Goal: Task Accomplishment & Management: Complete application form

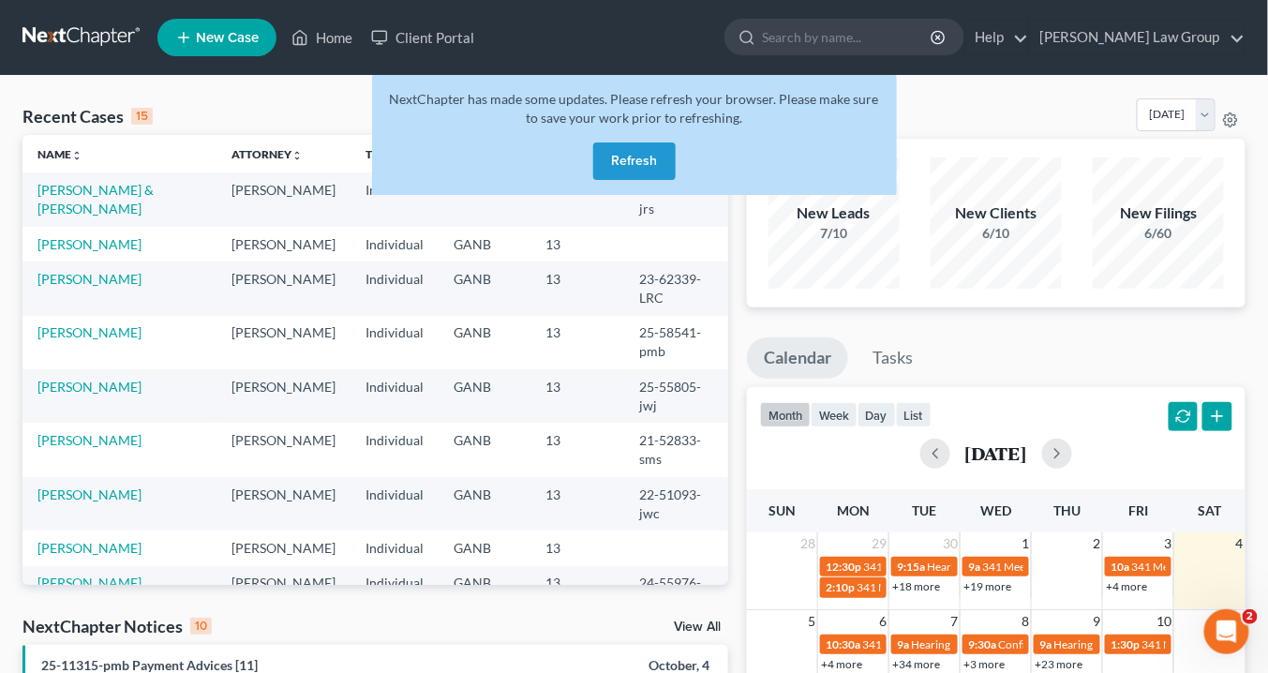
click at [628, 158] on button "Refresh" at bounding box center [634, 160] width 82 height 37
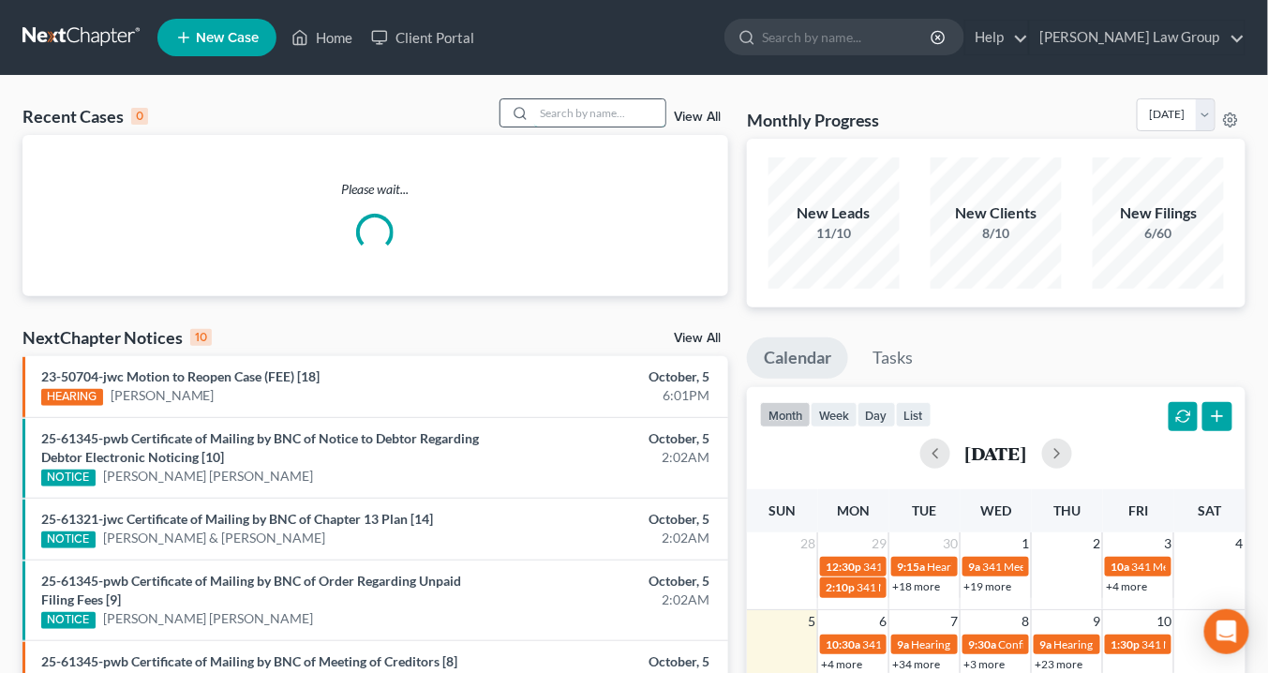
drag, startPoint x: 582, startPoint y: 113, endPoint x: 594, endPoint y: 113, distance: 12.2
click at [589, 112] on input "search" at bounding box center [599, 112] width 131 height 27
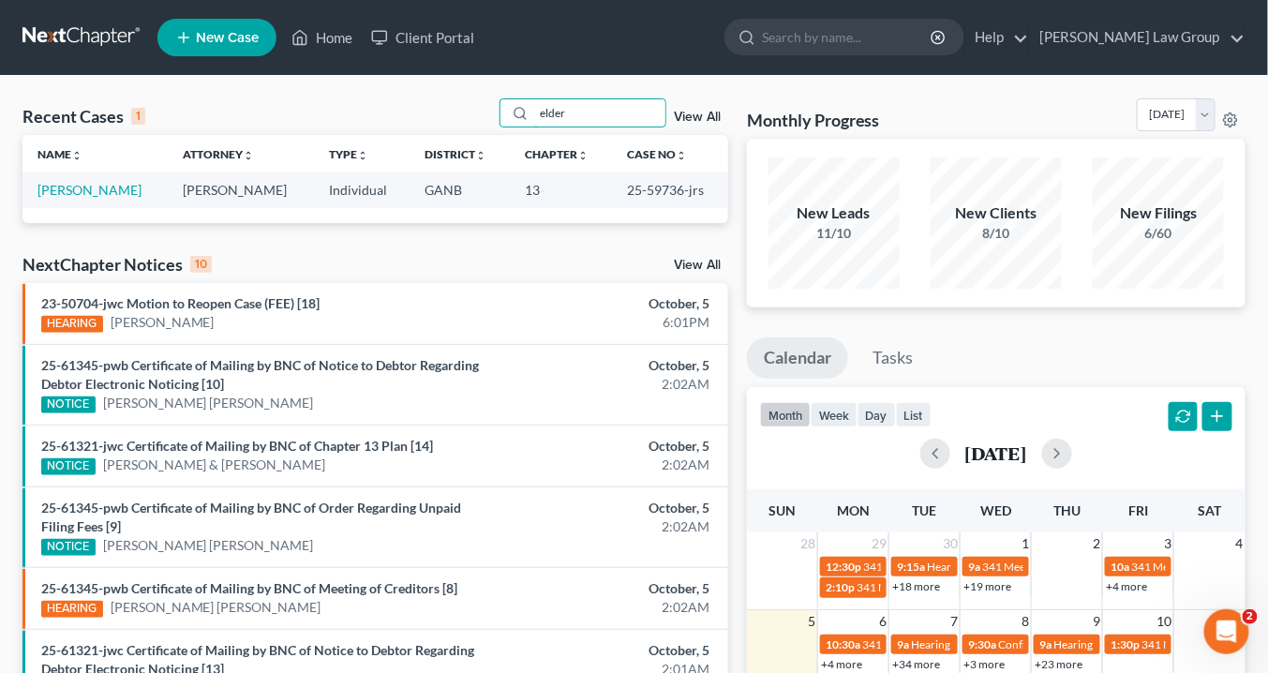
type input "elder"
drag, startPoint x: 676, startPoint y: 188, endPoint x: 617, endPoint y: 187, distance: 59.1
click at [617, 187] on td "25-59736-jrs" at bounding box center [670, 189] width 116 height 35
copy td "25-59736"
click at [112, 187] on link "Elder, Shakiya" at bounding box center [89, 190] width 104 height 16
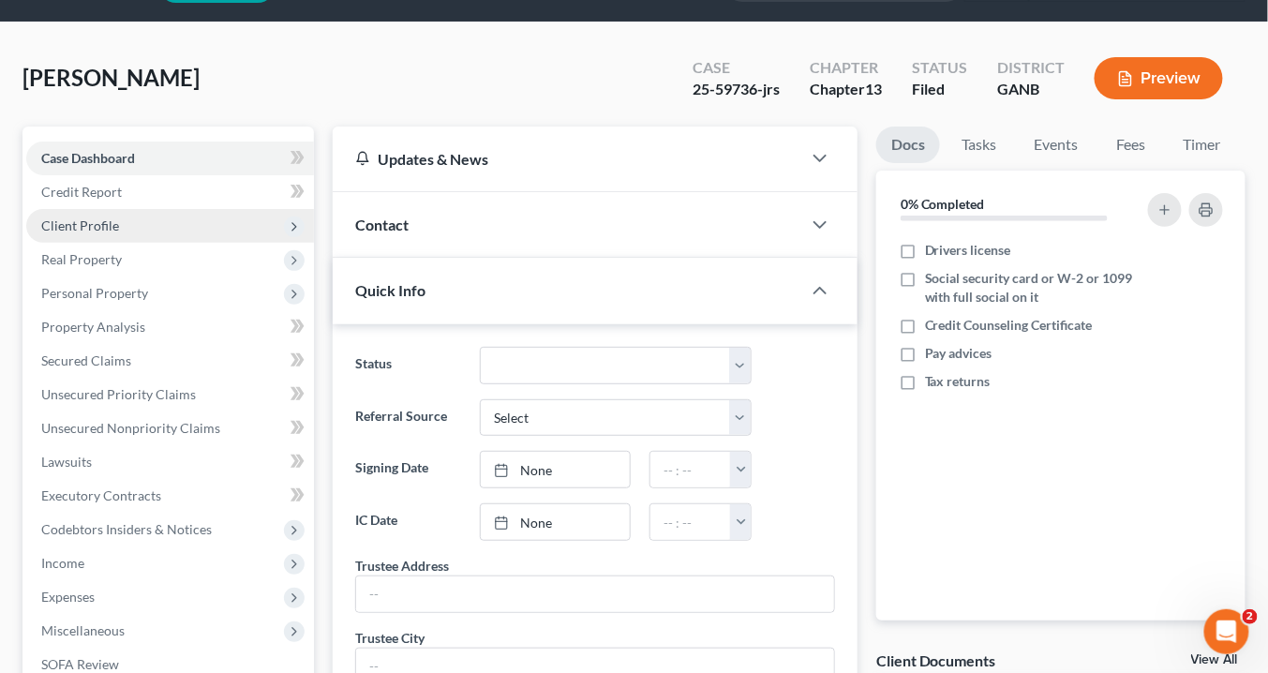
scroll to position [75, 0]
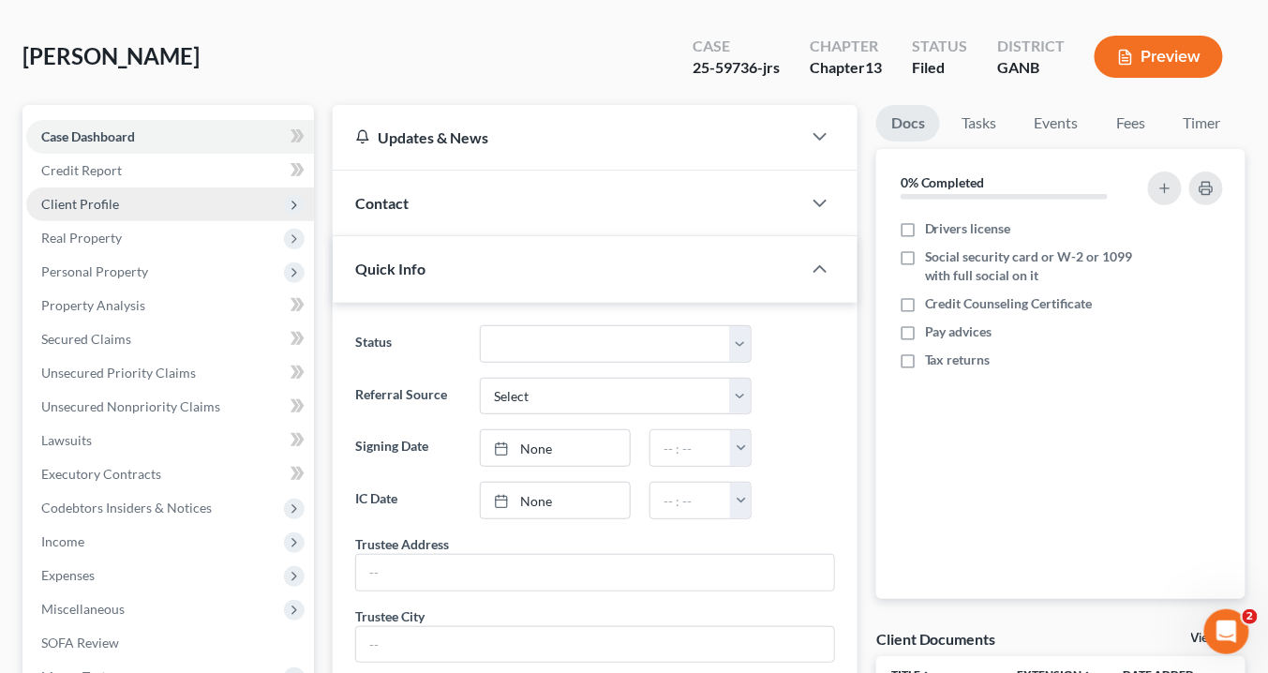
click at [119, 201] on span "Client Profile" at bounding box center [170, 204] width 288 height 34
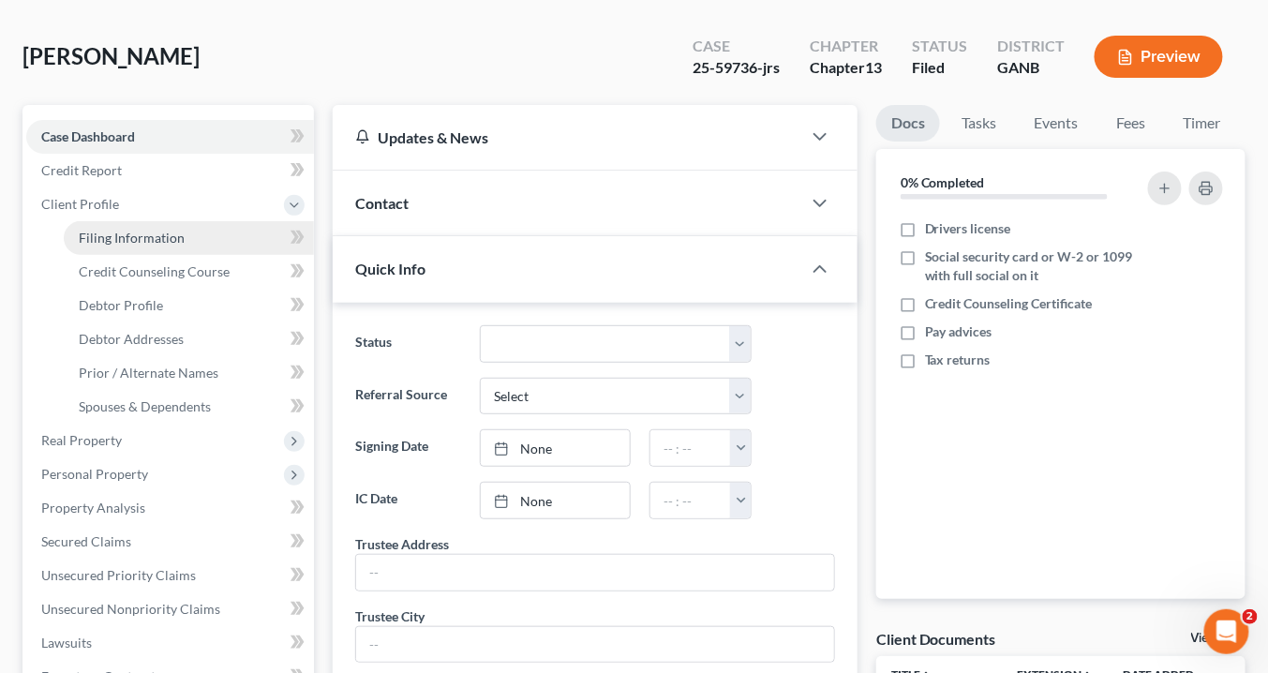
click at [141, 238] on span "Filing Information" at bounding box center [132, 238] width 106 height 16
select select "1"
select select "0"
select select "3"
select select "10"
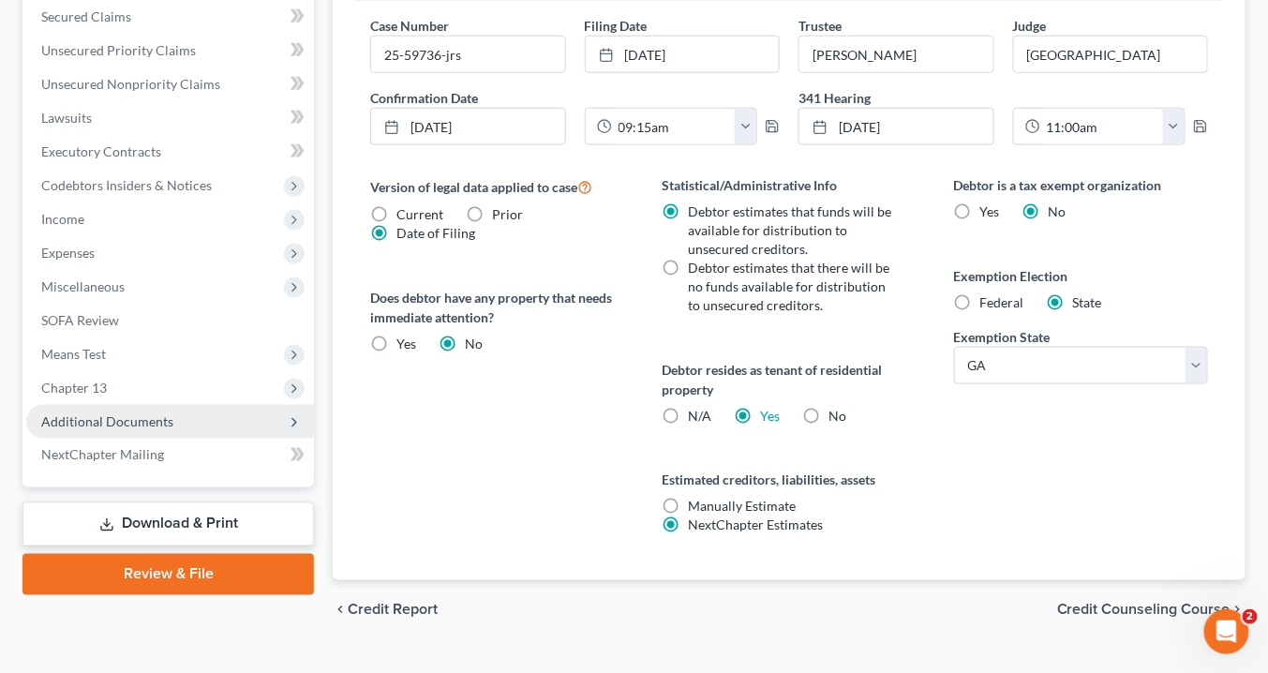
click at [170, 417] on span "Additional Documents" at bounding box center [170, 422] width 288 height 34
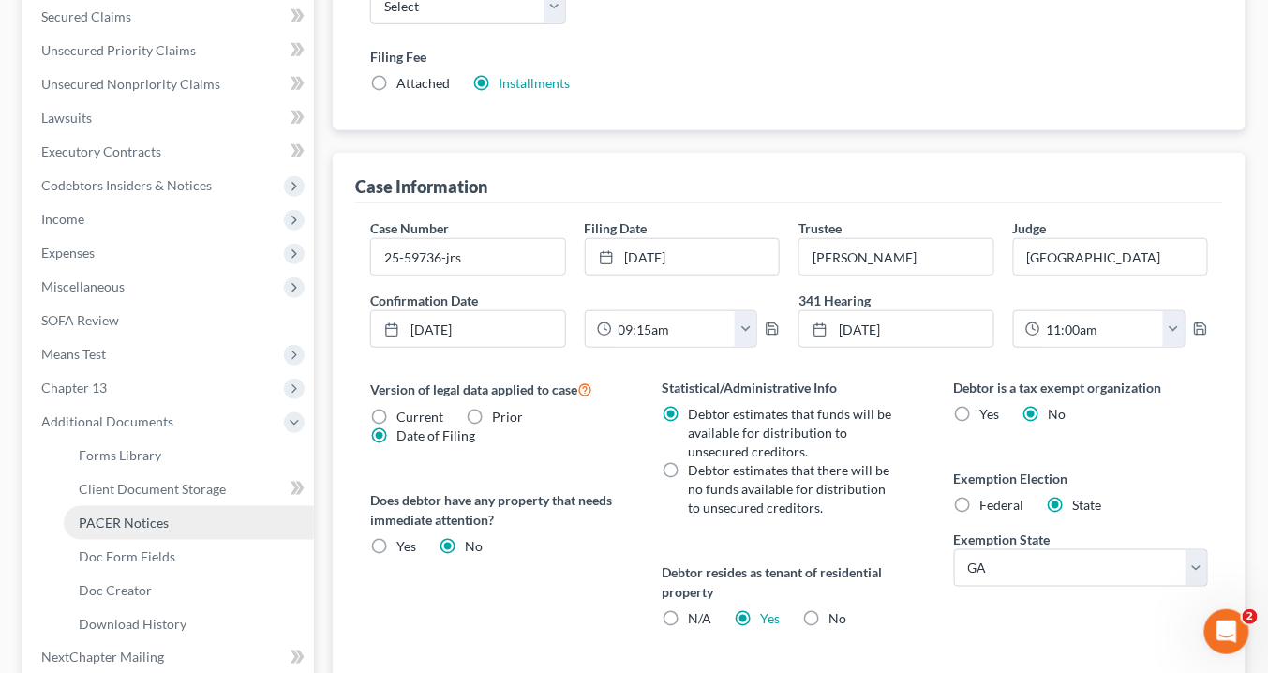
drag, startPoint x: 197, startPoint y: 518, endPoint x: 208, endPoint y: 519, distance: 11.3
click at [198, 518] on link "PACER Notices" at bounding box center [189, 523] width 250 height 34
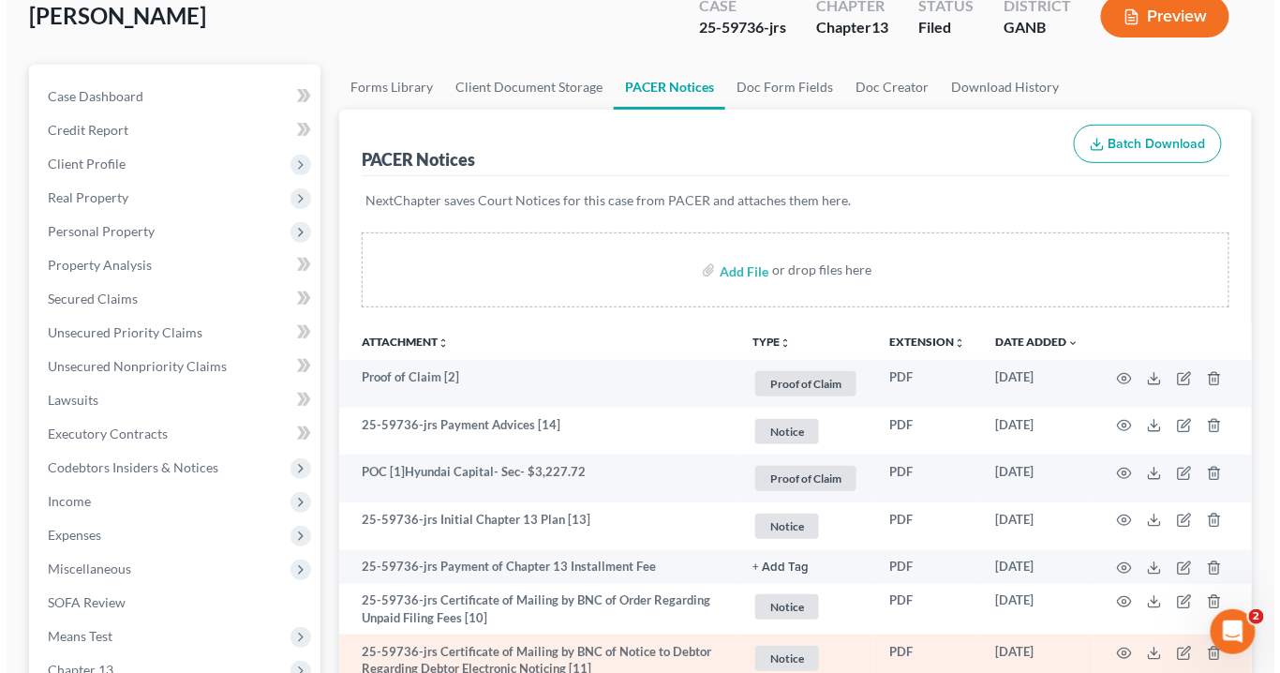
scroll to position [225, 0]
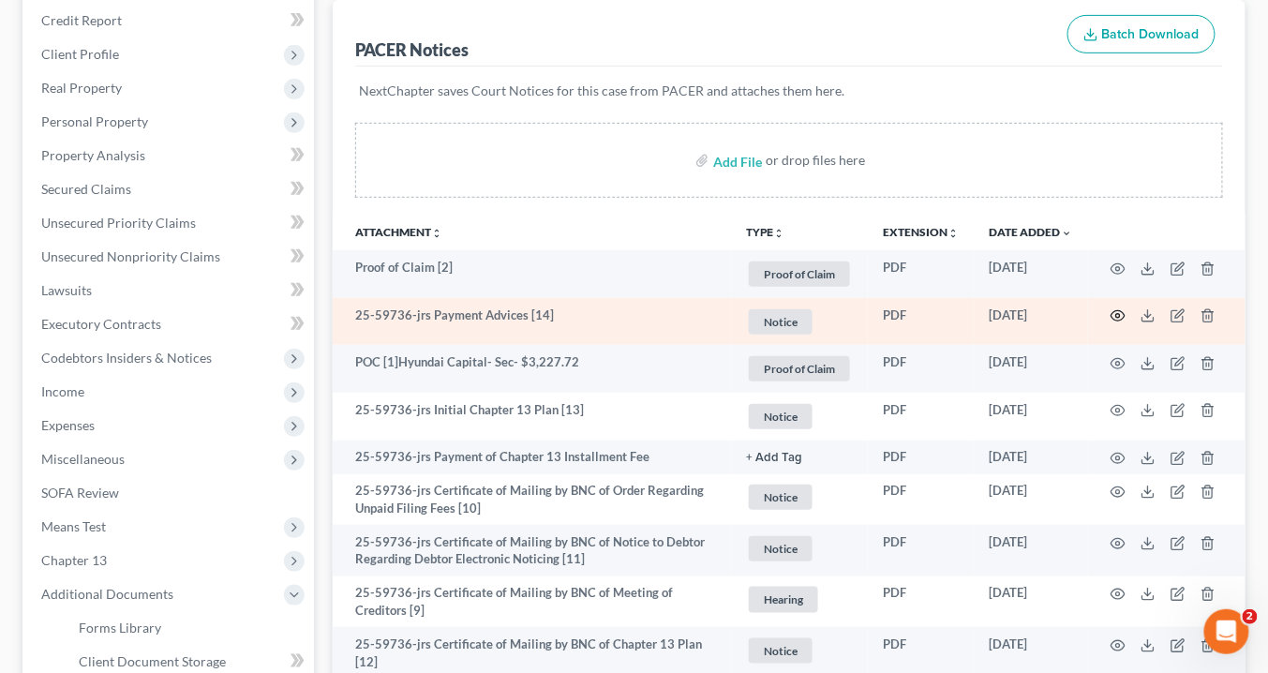
click at [1123, 309] on icon "button" at bounding box center [1118, 315] width 15 height 15
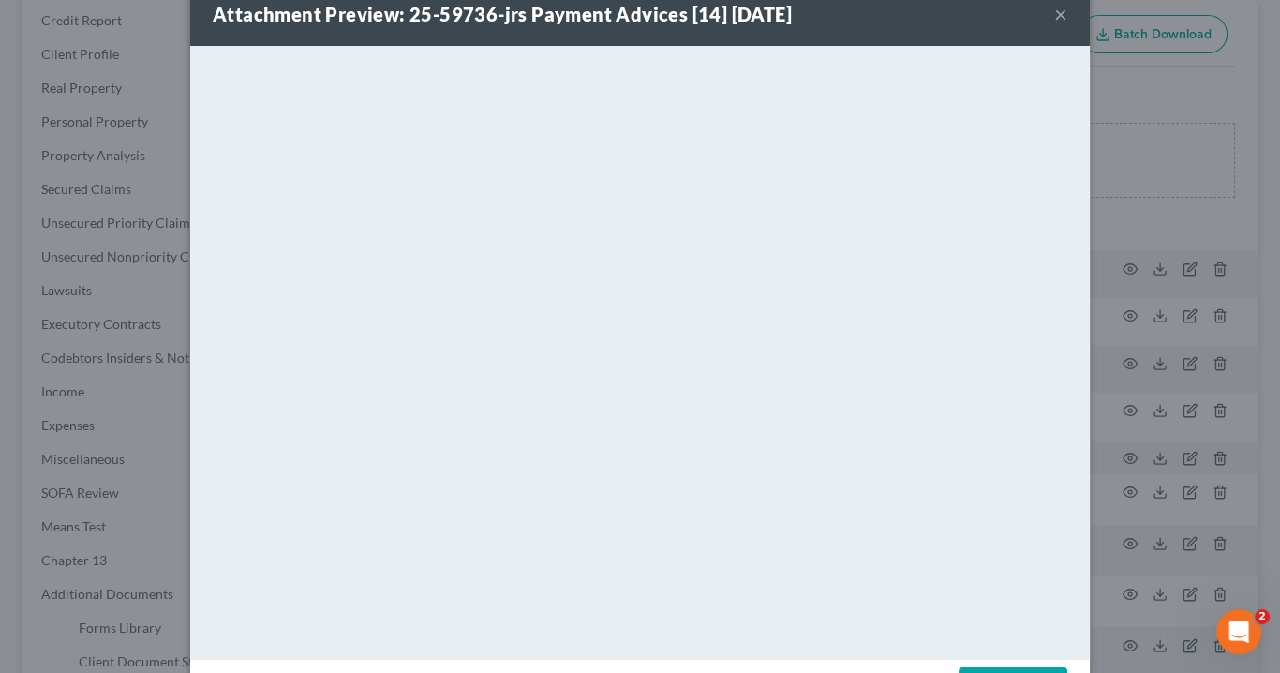
scroll to position [0, 0]
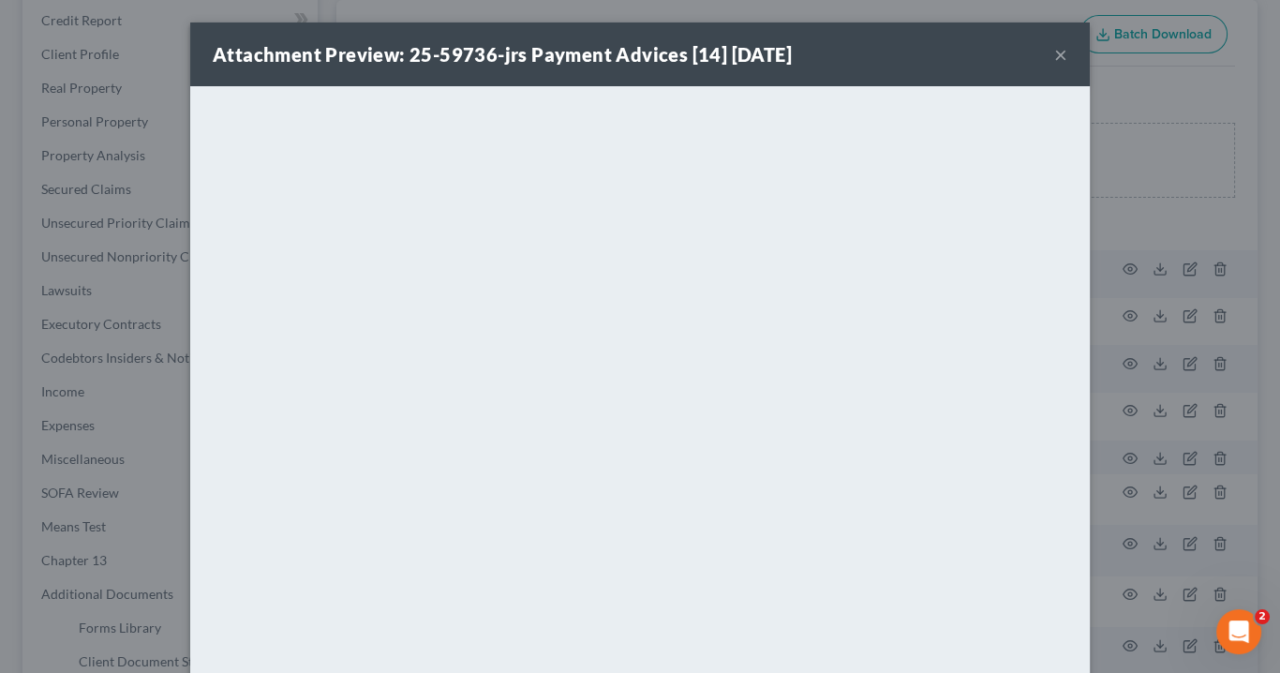
click at [1054, 49] on button "×" at bounding box center [1060, 54] width 13 height 22
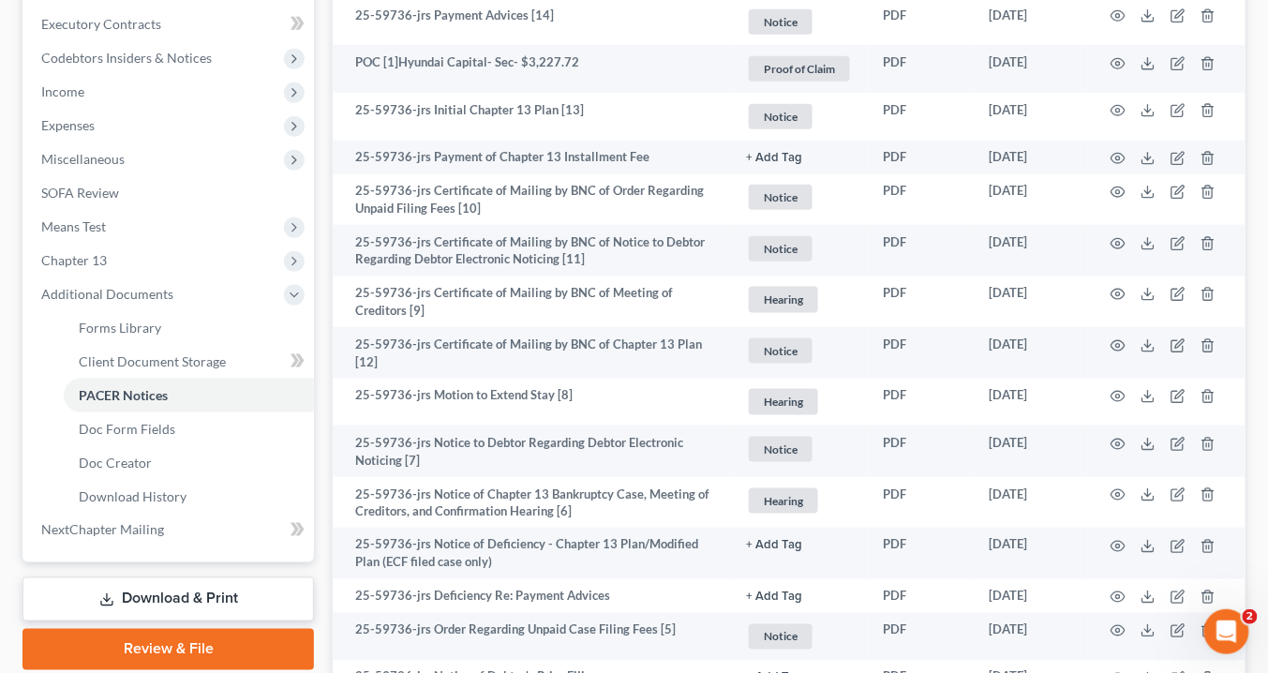
scroll to position [861, 0]
